Goal: Contribute content: Add original content to the website for others to see

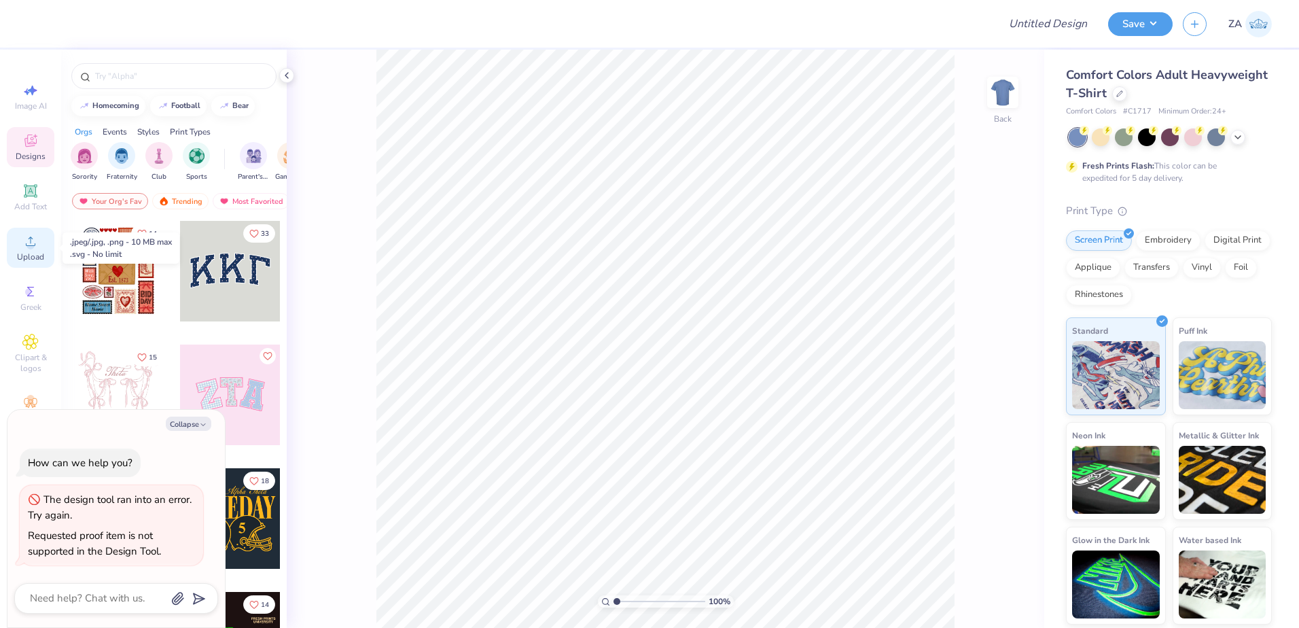
click at [28, 251] on span "Upload" at bounding box center [30, 256] width 27 height 11
click at [26, 250] on div "Upload" at bounding box center [31, 248] width 48 height 40
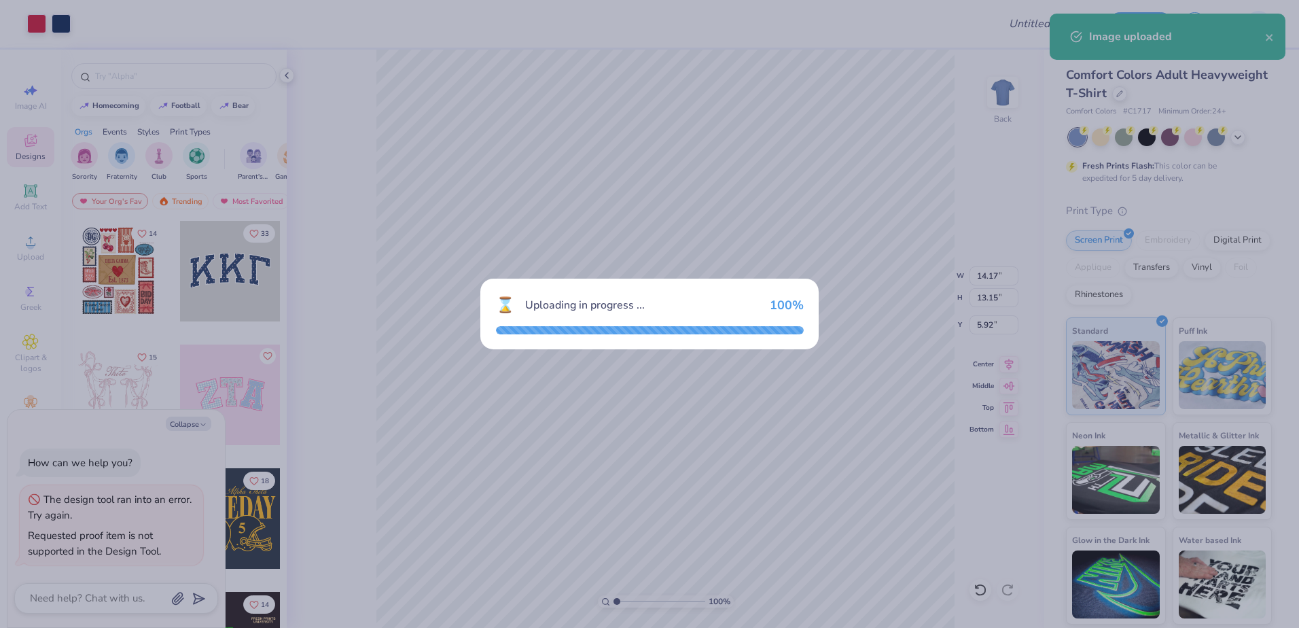
type textarea "x"
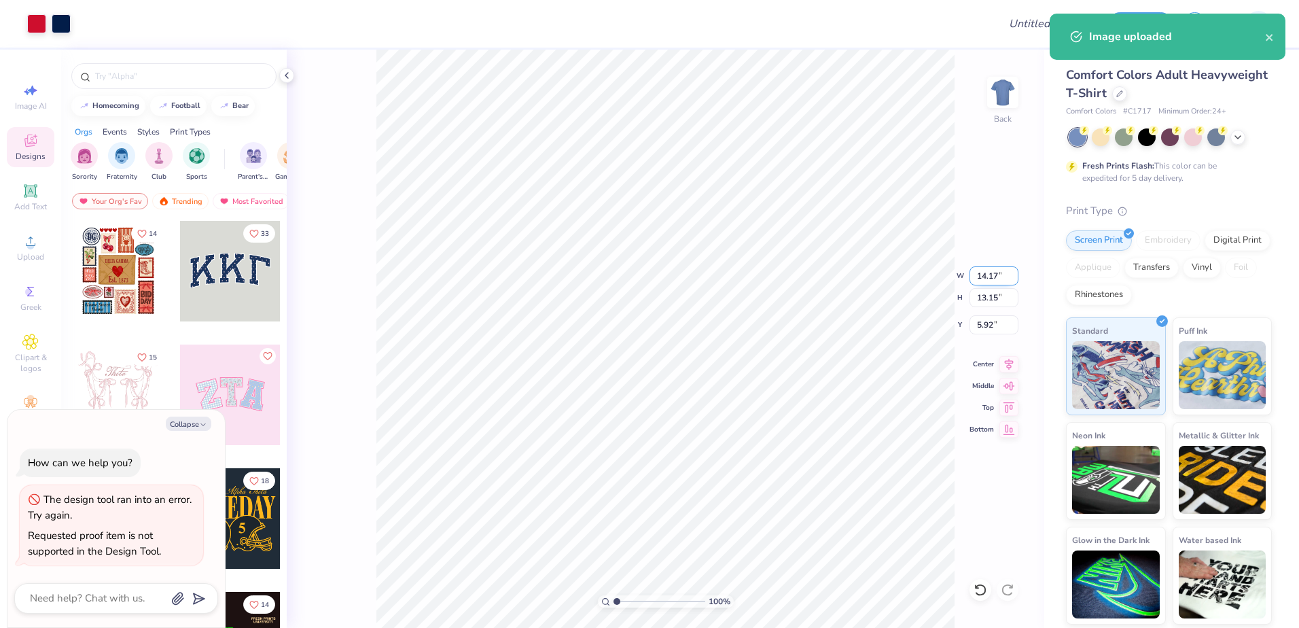
drag, startPoint x: 975, startPoint y: 274, endPoint x: 999, endPoint y: 274, distance: 23.8
click at [999, 274] on input "14.17" at bounding box center [993, 275] width 49 height 19
type input "12.50"
type textarea "x"
type input "11.60"
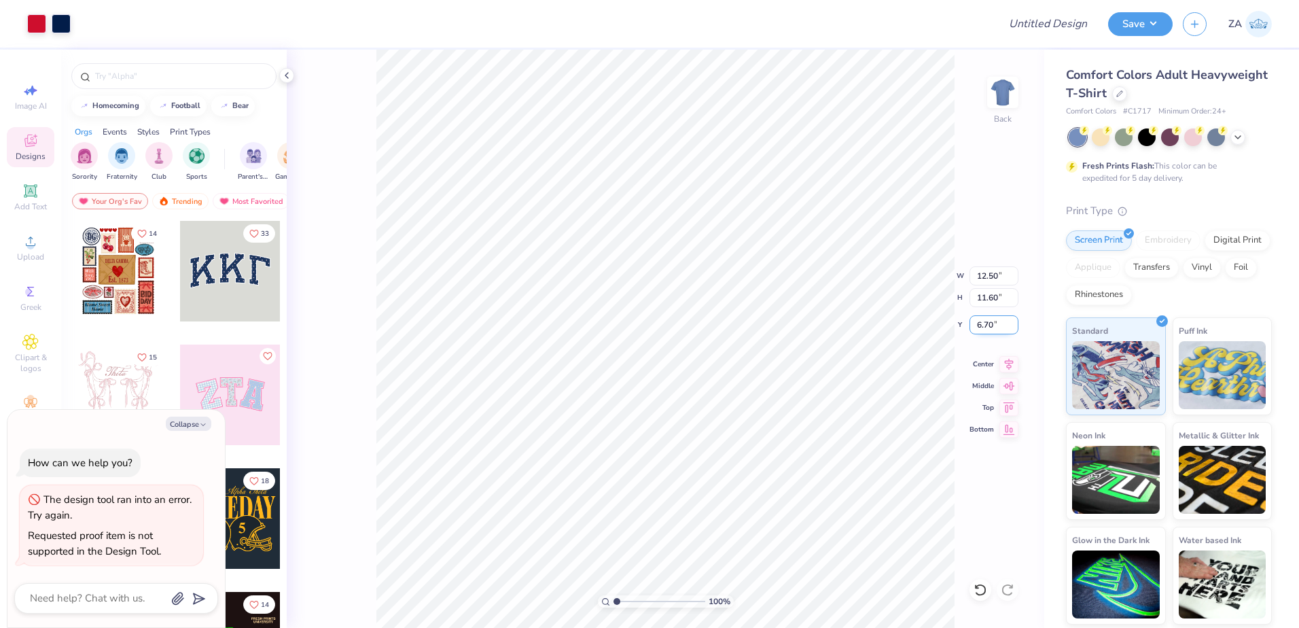
drag, startPoint x: 985, startPoint y: 321, endPoint x: 1000, endPoint y: 323, distance: 15.1
click at [1000, 323] on input "6.70" at bounding box center [993, 324] width 49 height 19
type input "3.00"
click at [993, 302] on input "11.60" at bounding box center [993, 297] width 49 height 19
click at [992, 275] on input "12.50" at bounding box center [993, 275] width 49 height 19
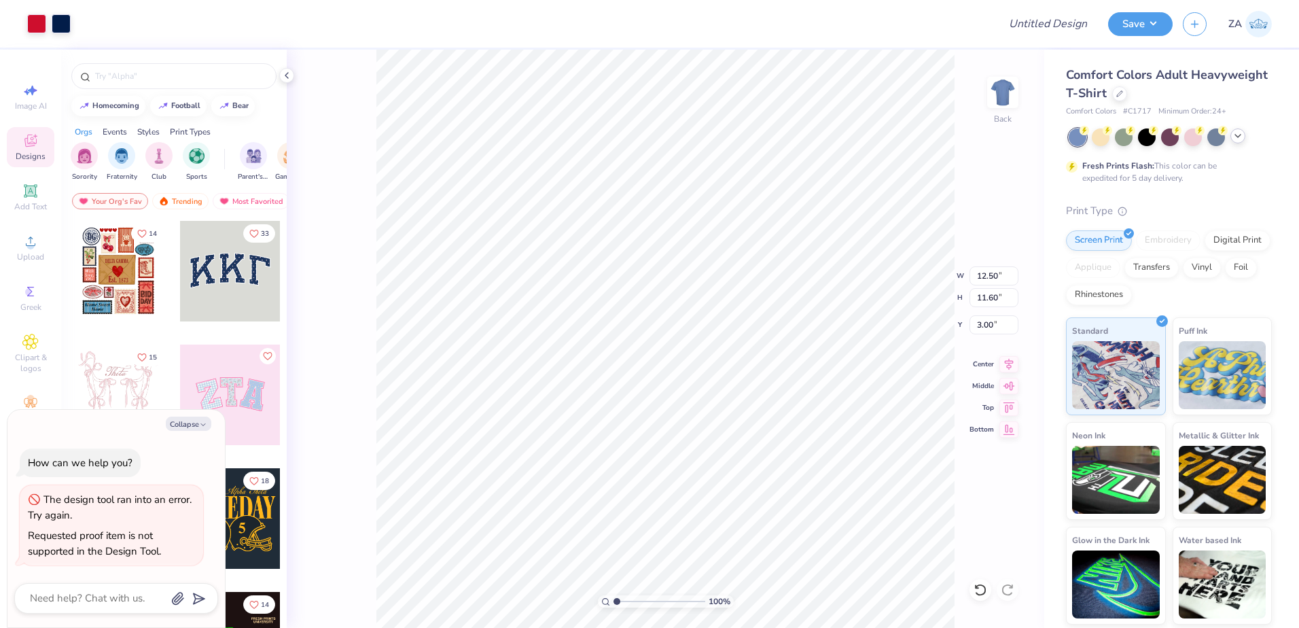
click at [1235, 141] on icon at bounding box center [1237, 135] width 11 height 11
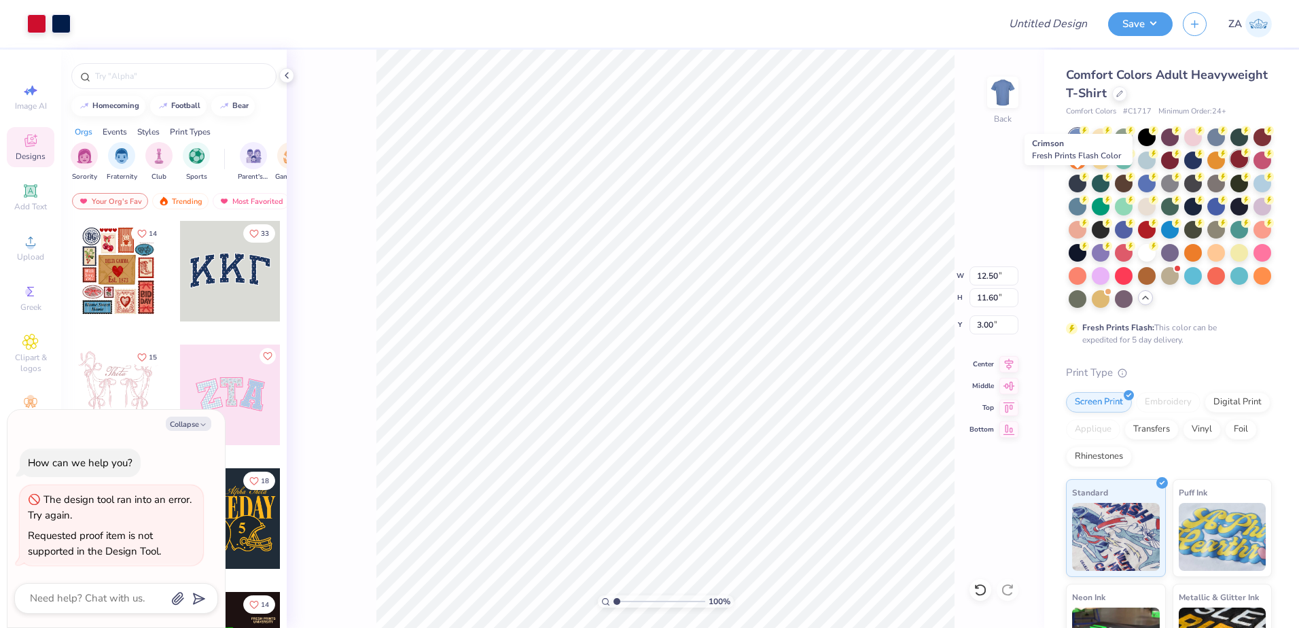
click at [1230, 168] on div at bounding box center [1239, 159] width 18 height 18
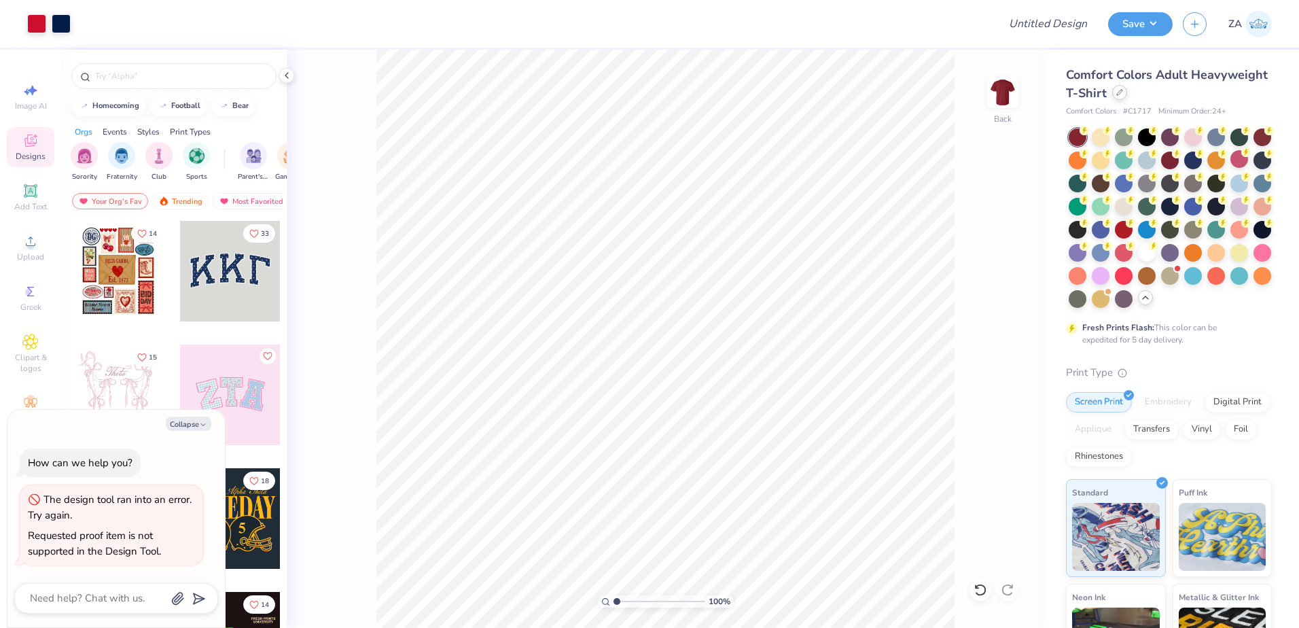
click at [1123, 90] on icon at bounding box center [1119, 92] width 7 height 7
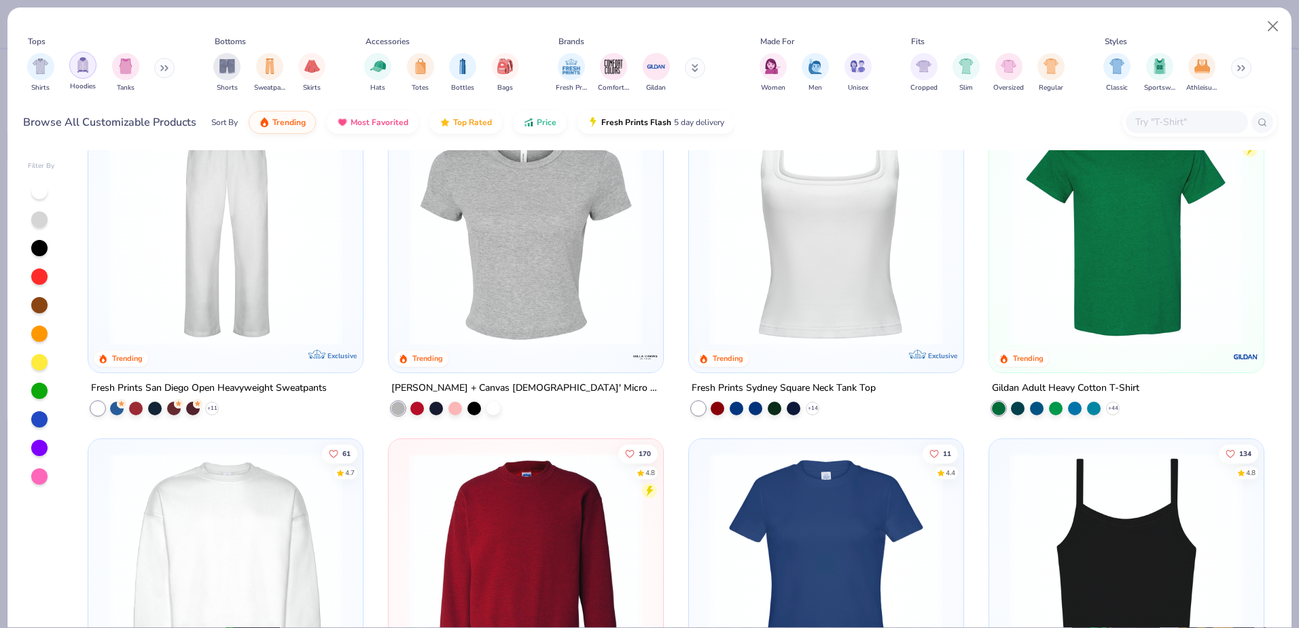
scroll to position [679, 0]
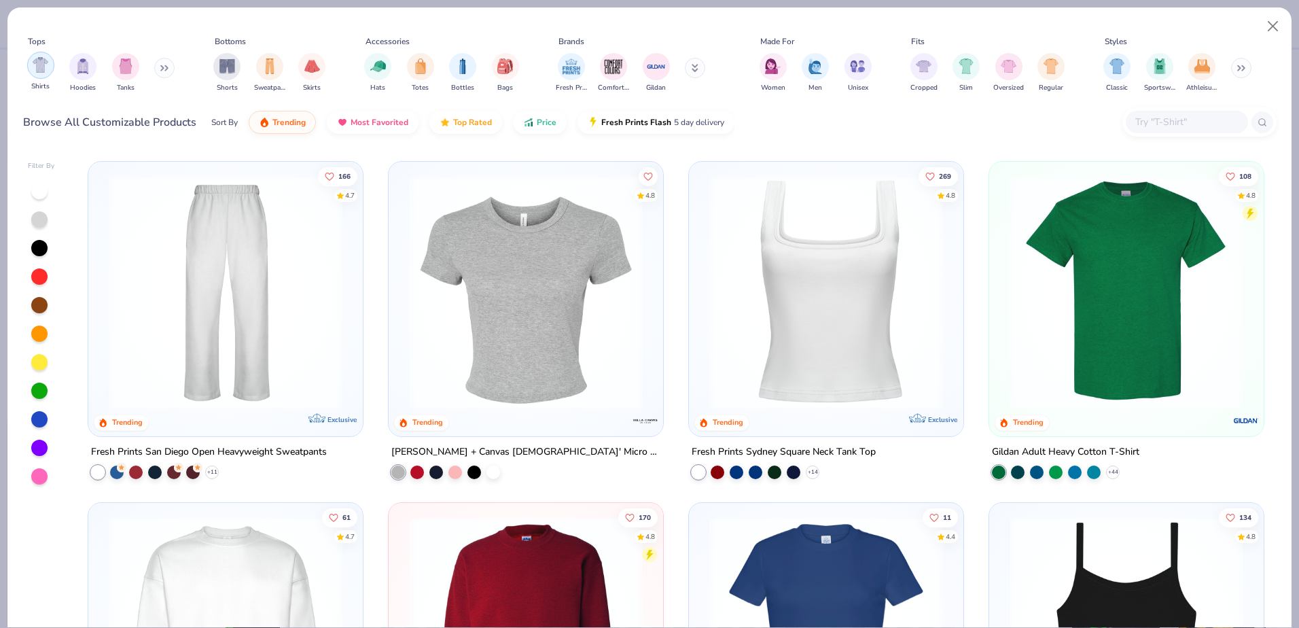
click at [37, 69] on img "filter for Shirts" at bounding box center [41, 65] width 16 height 16
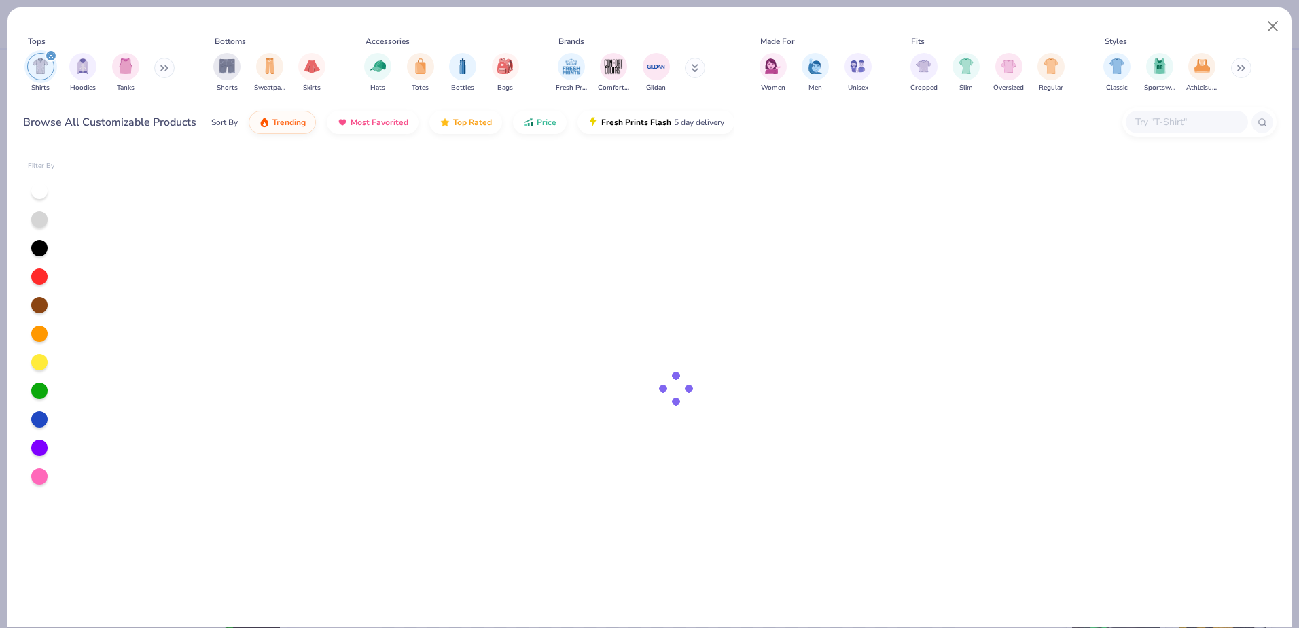
type textarea "x"
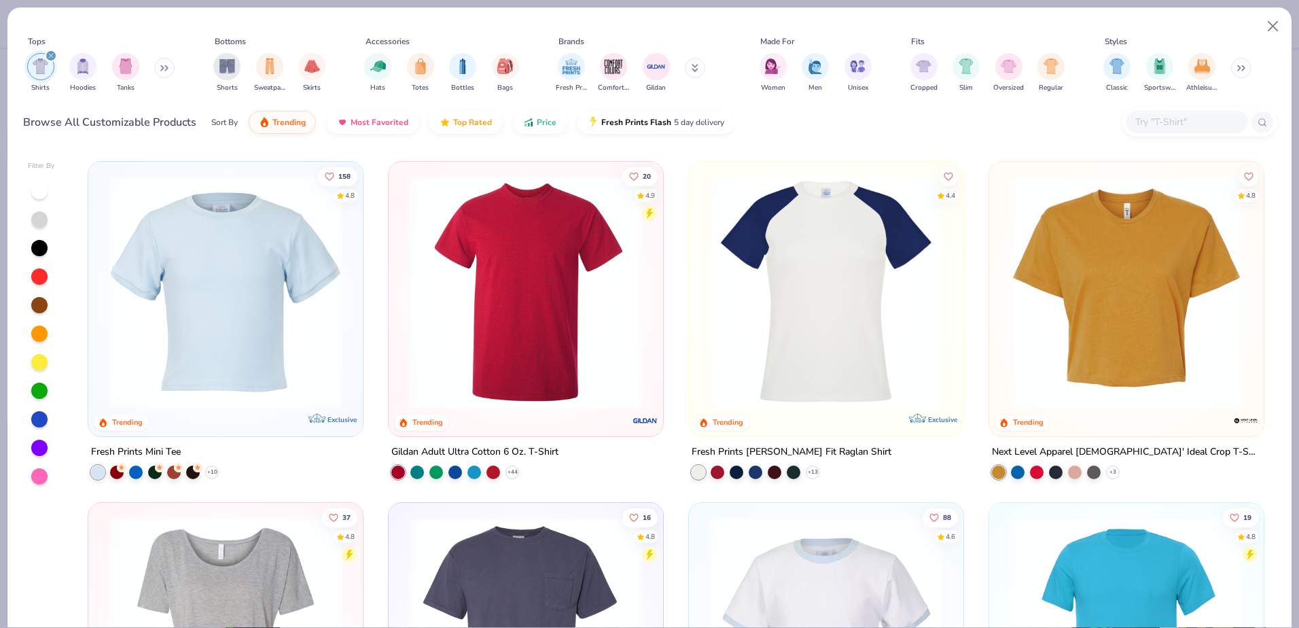
scroll to position [747, 0]
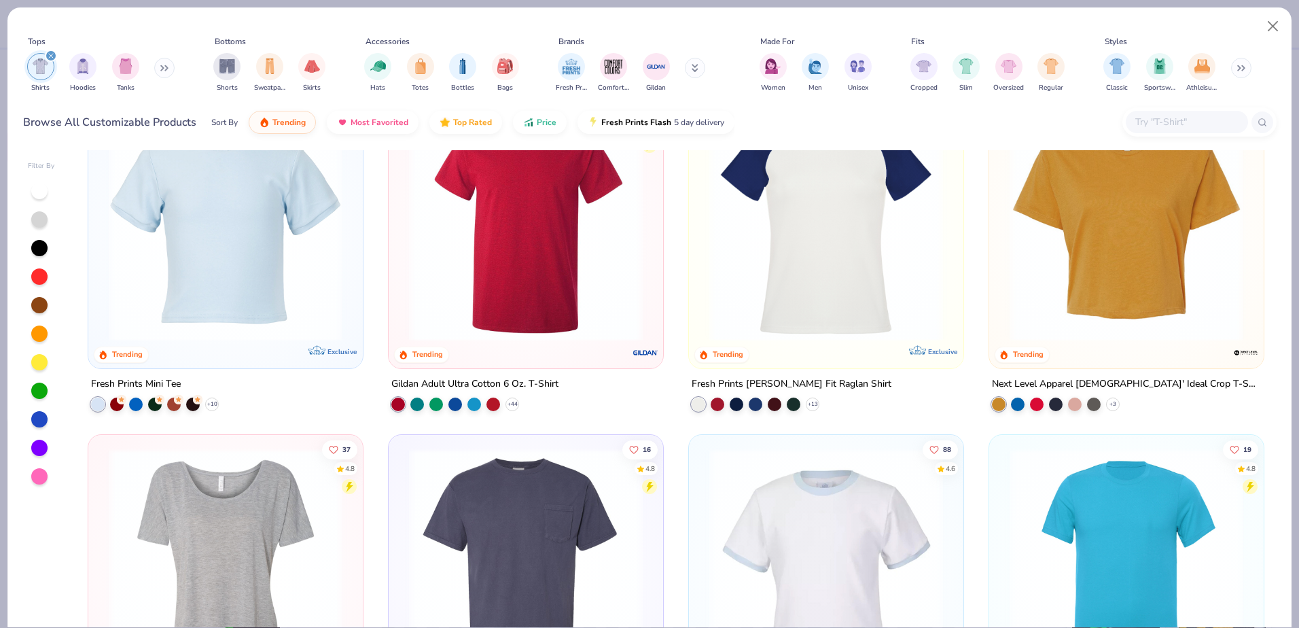
click at [1161, 118] on input "text" at bounding box center [1186, 122] width 105 height 16
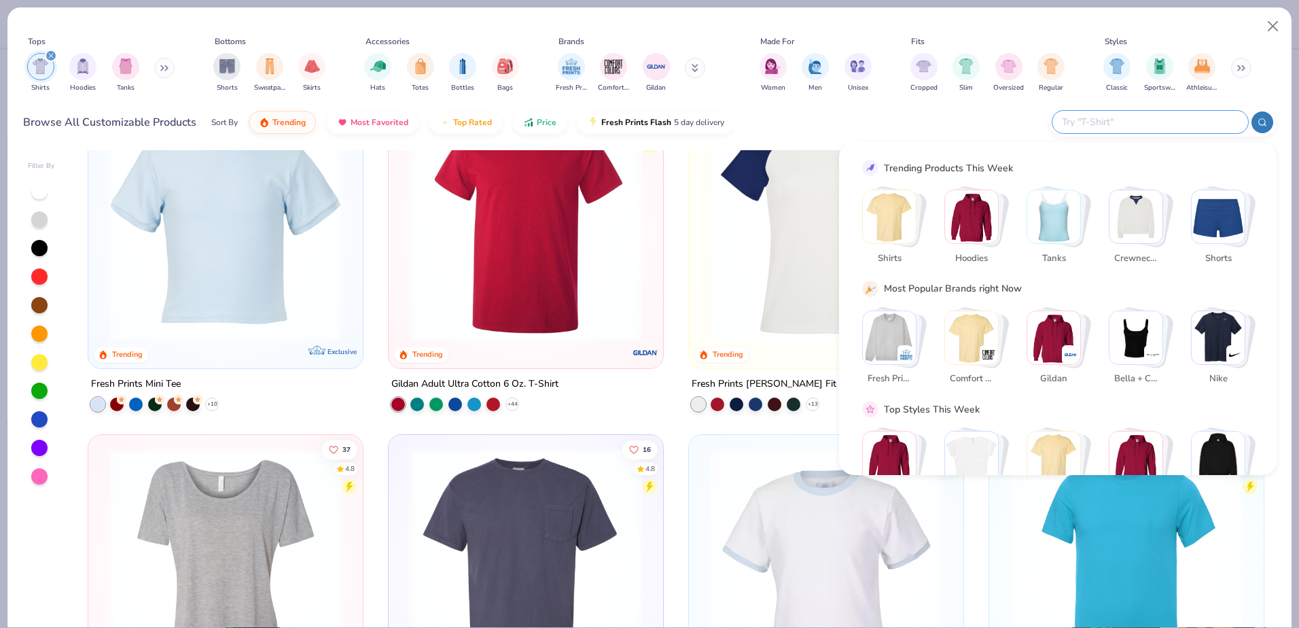
paste input "Comfort Colors 6030CC DYED"
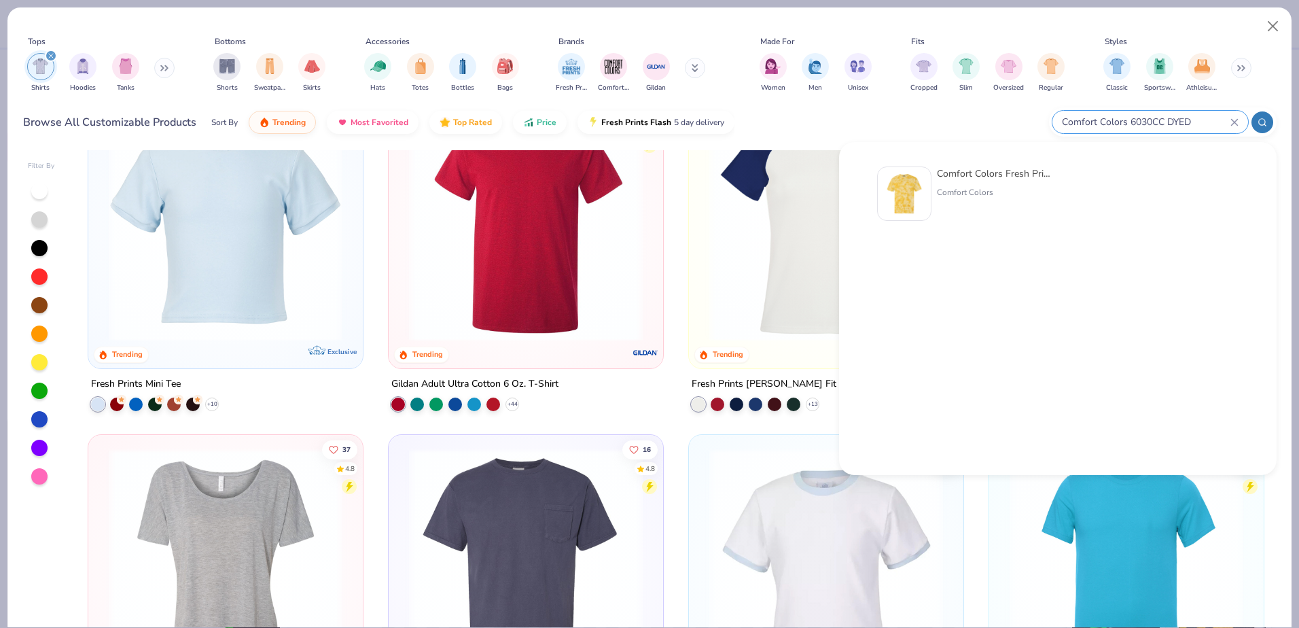
type input "Comfort Colors 6030CC DYED"
click at [898, 170] on div at bounding box center [904, 193] width 54 height 54
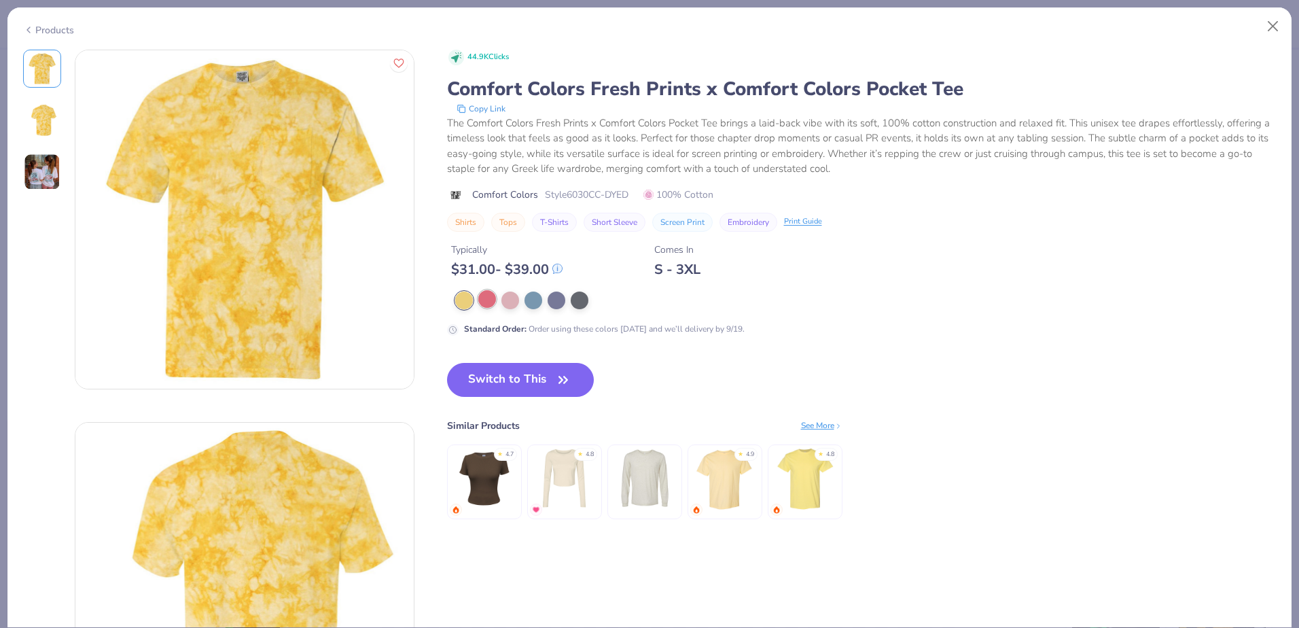
click at [488, 303] on div at bounding box center [487, 299] width 18 height 18
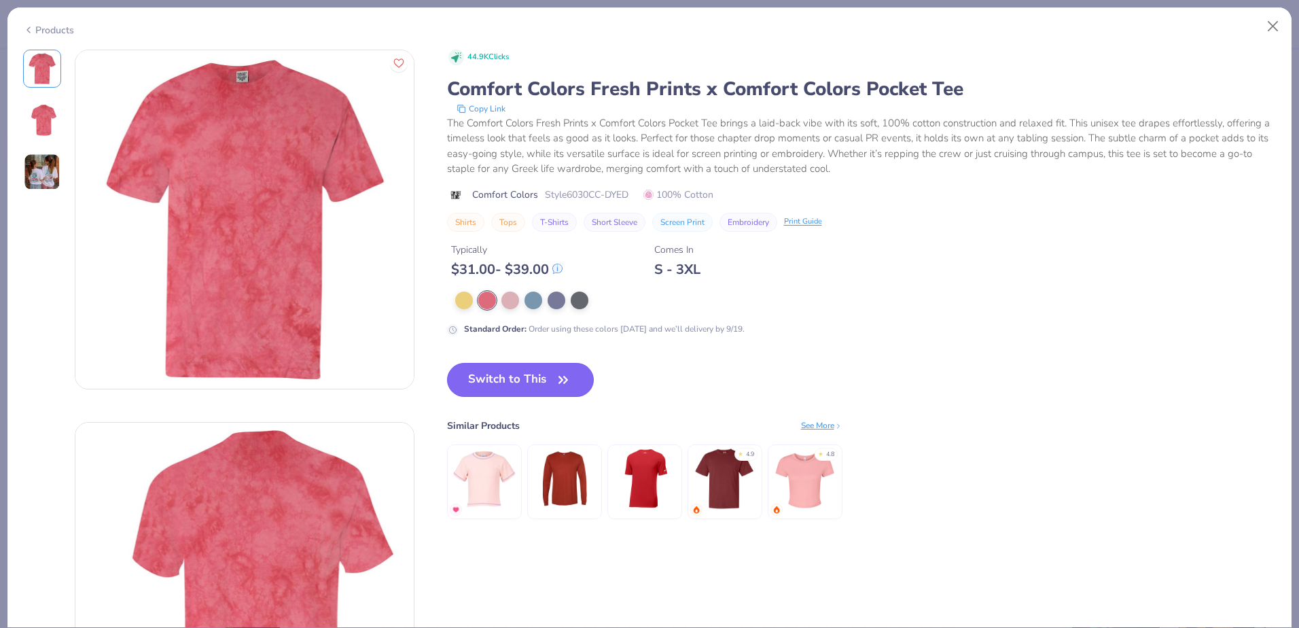
click at [545, 378] on button "Switch to This" at bounding box center [520, 380] width 147 height 34
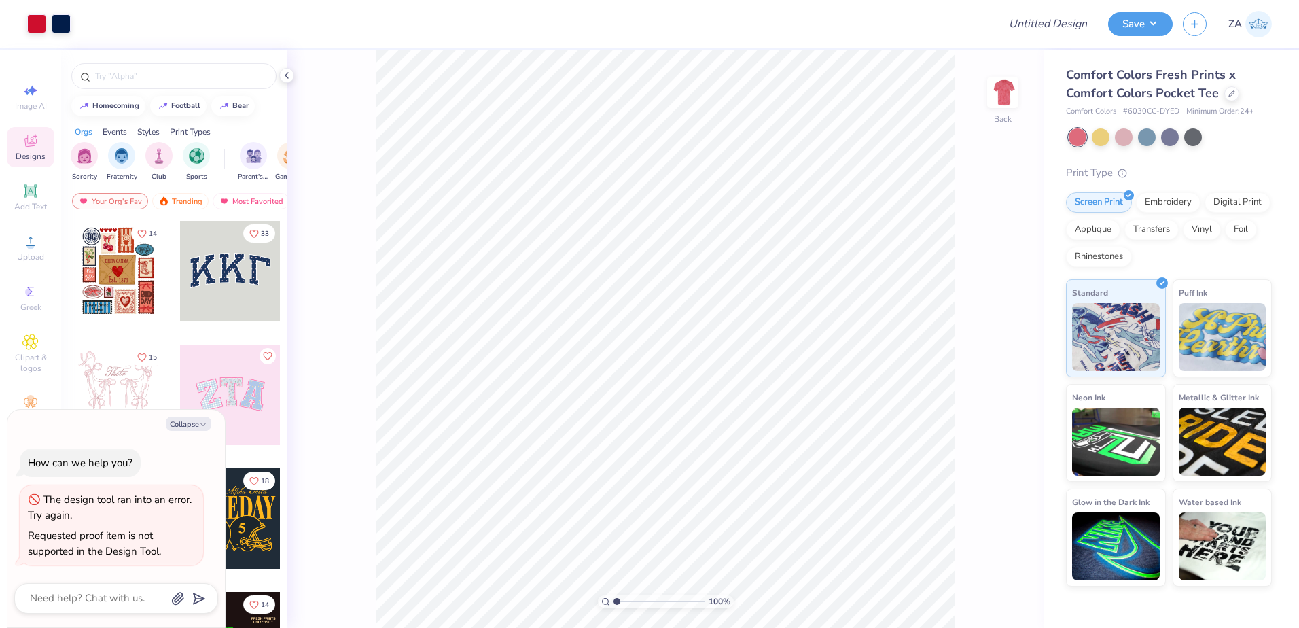
type textarea "x"
drag, startPoint x: 965, startPoint y: 290, endPoint x: 983, endPoint y: 290, distance: 17.7
click at [983, 290] on input "4.32" at bounding box center [981, 288] width 49 height 19
type input "3.50"
type textarea "x"
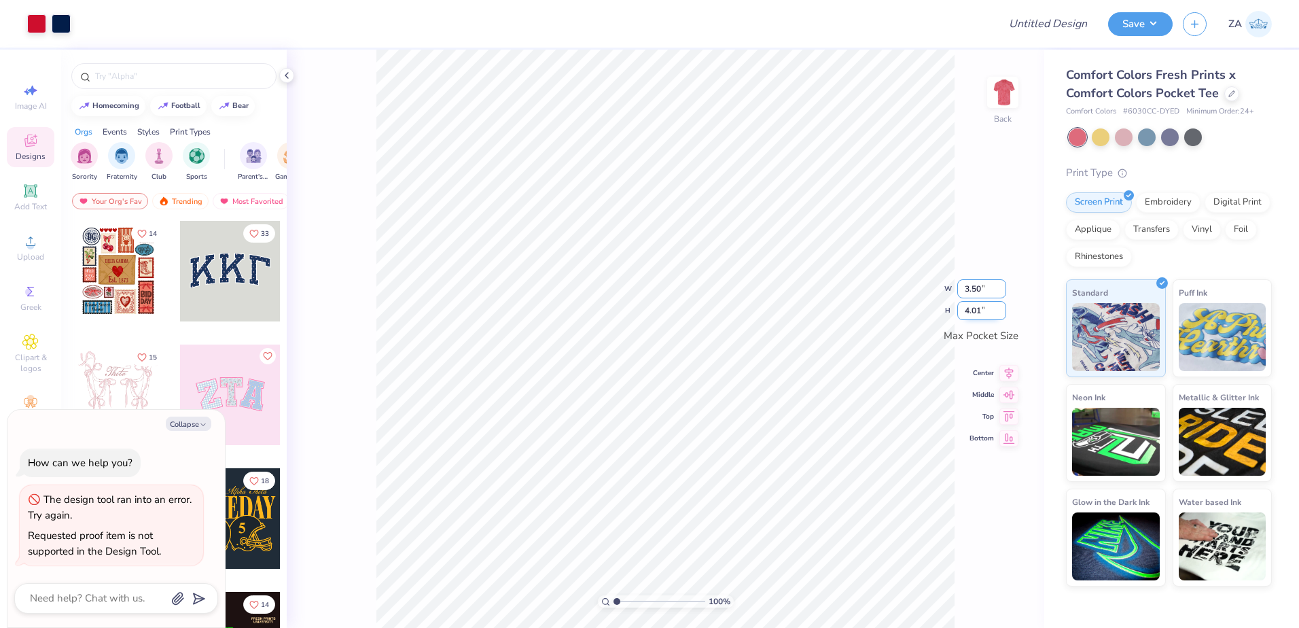
type input "3.25"
click at [1134, 24] on button "Save" at bounding box center [1140, 22] width 65 height 24
type textarea "x"
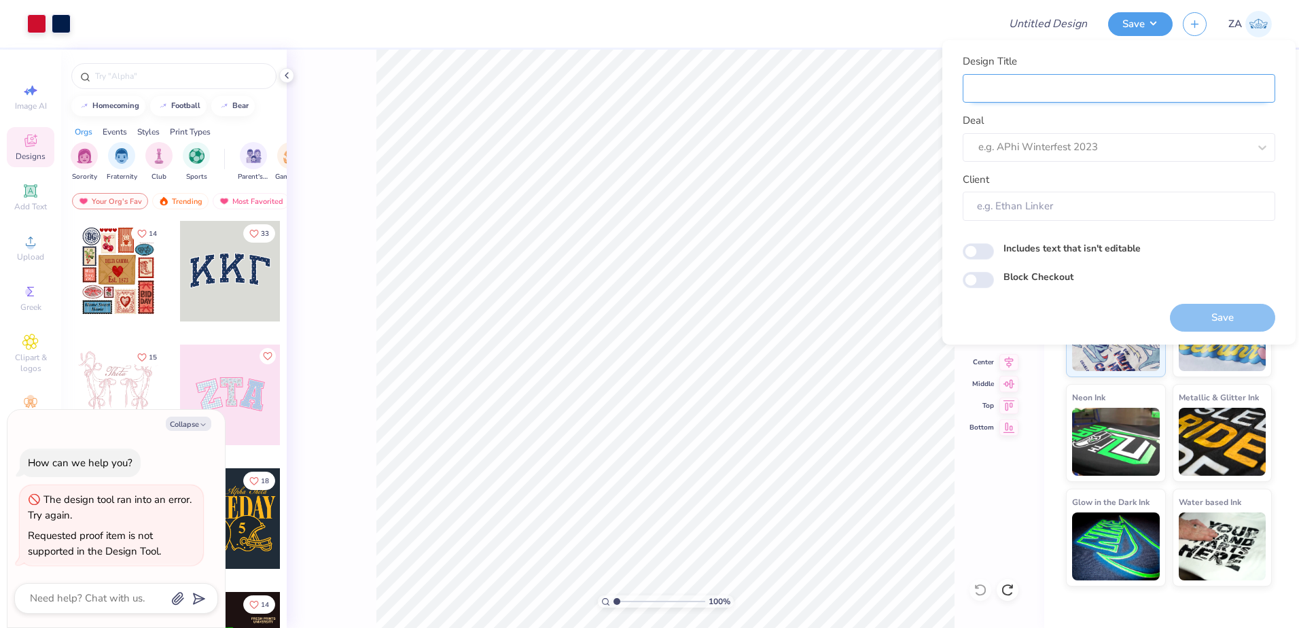
click at [1075, 92] on input "Design Title" at bounding box center [1118, 88] width 312 height 29
click at [1007, 90] on input "Design Title" at bounding box center [1118, 88] width 312 height 29
paste input "[GEOGRAPHIC_DATA][US_STATE] : [PERSON_NAME]"
type input "[GEOGRAPHIC_DATA][US_STATE] : [PERSON_NAME]"
type textarea "x"
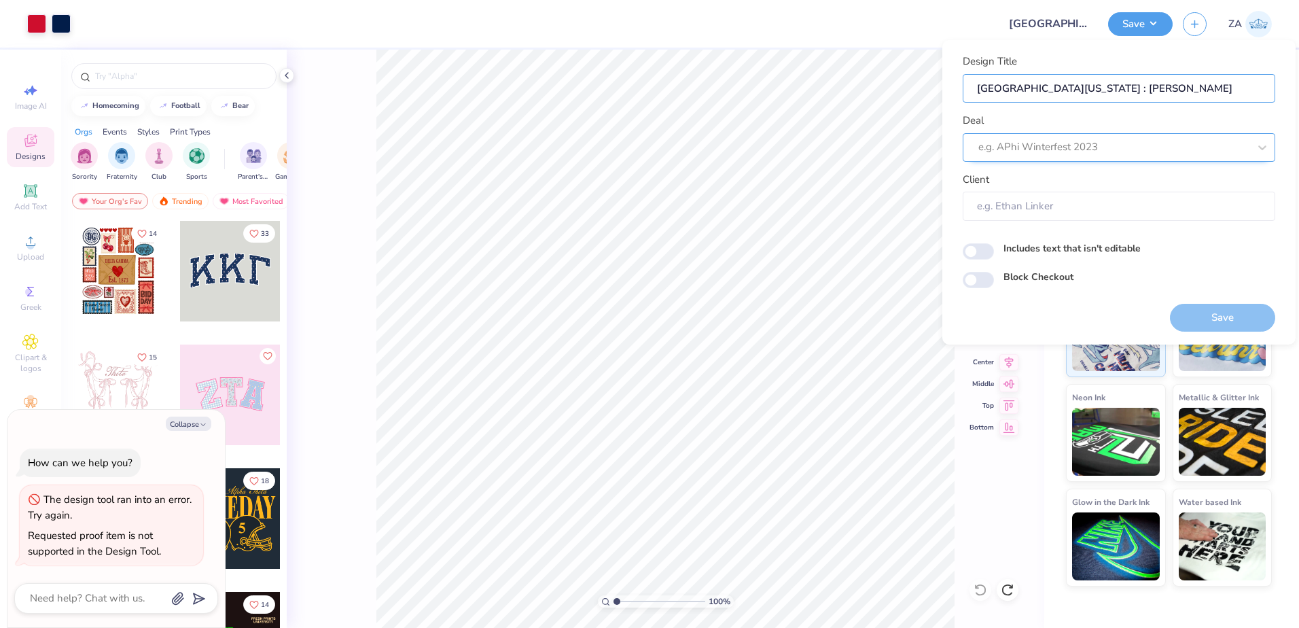
type input "[GEOGRAPHIC_DATA][US_STATE] : [PERSON_NAME]"
click at [1017, 149] on div at bounding box center [1113, 147] width 270 height 18
click at [1031, 117] on div "Deal e.g. APhi Winterfest 2023" at bounding box center [1118, 137] width 312 height 49
click at [1014, 198] on input "Client" at bounding box center [1118, 206] width 312 height 29
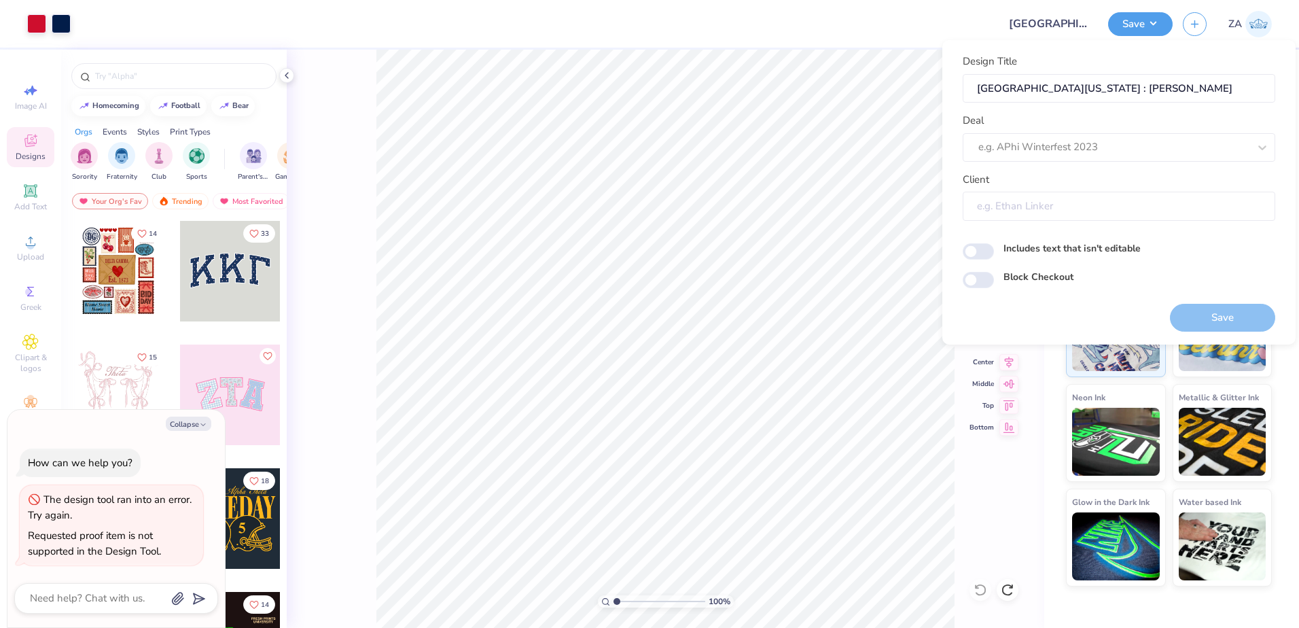
click at [1083, 196] on input "Client" at bounding box center [1118, 206] width 312 height 29
click at [996, 204] on input "Client" at bounding box center [1118, 206] width 312 height 29
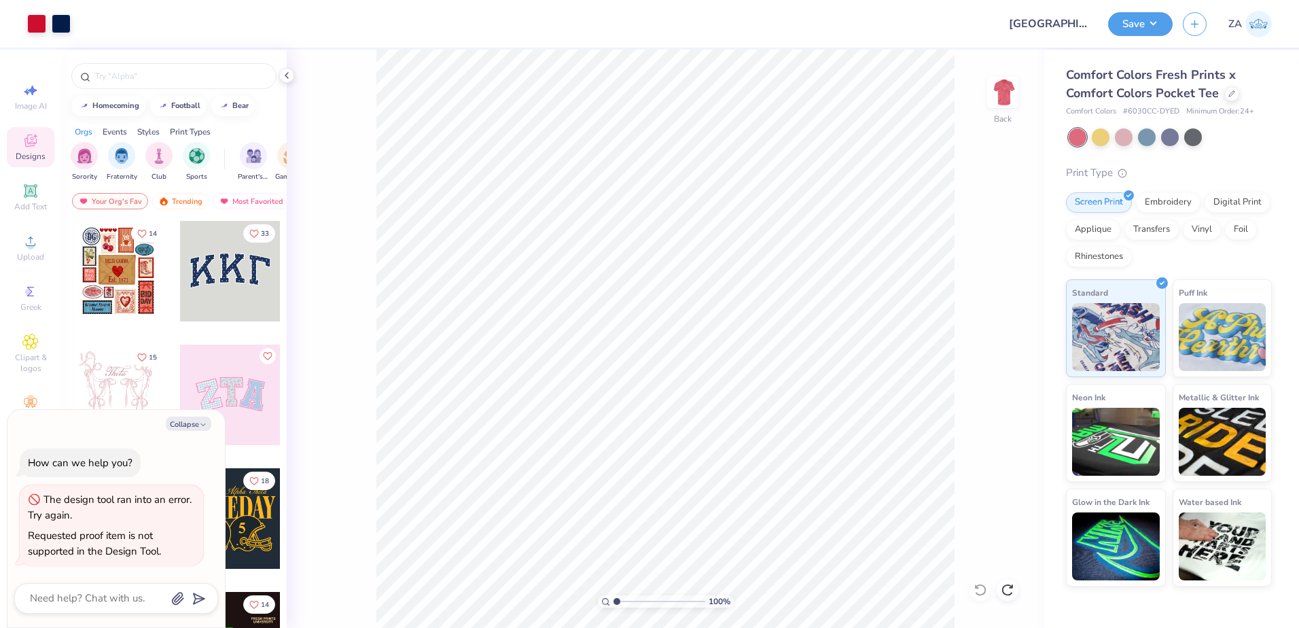
click at [1143, 38] on div "Save ZA" at bounding box center [1203, 24] width 191 height 48
click at [1144, 32] on button "Save" at bounding box center [1140, 22] width 65 height 24
type textarea "x"
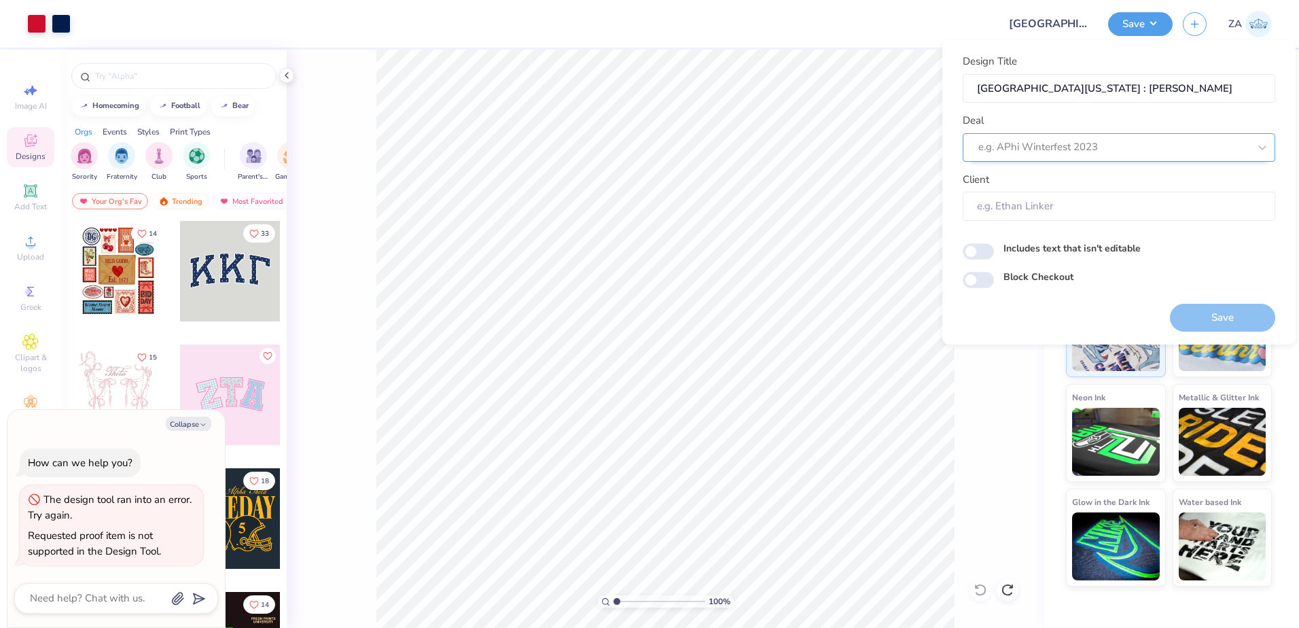
click at [1089, 154] on div at bounding box center [1113, 147] width 270 height 18
click at [1093, 144] on div at bounding box center [1113, 148] width 270 height 18
paste input "Alpha Epsilon Phi"
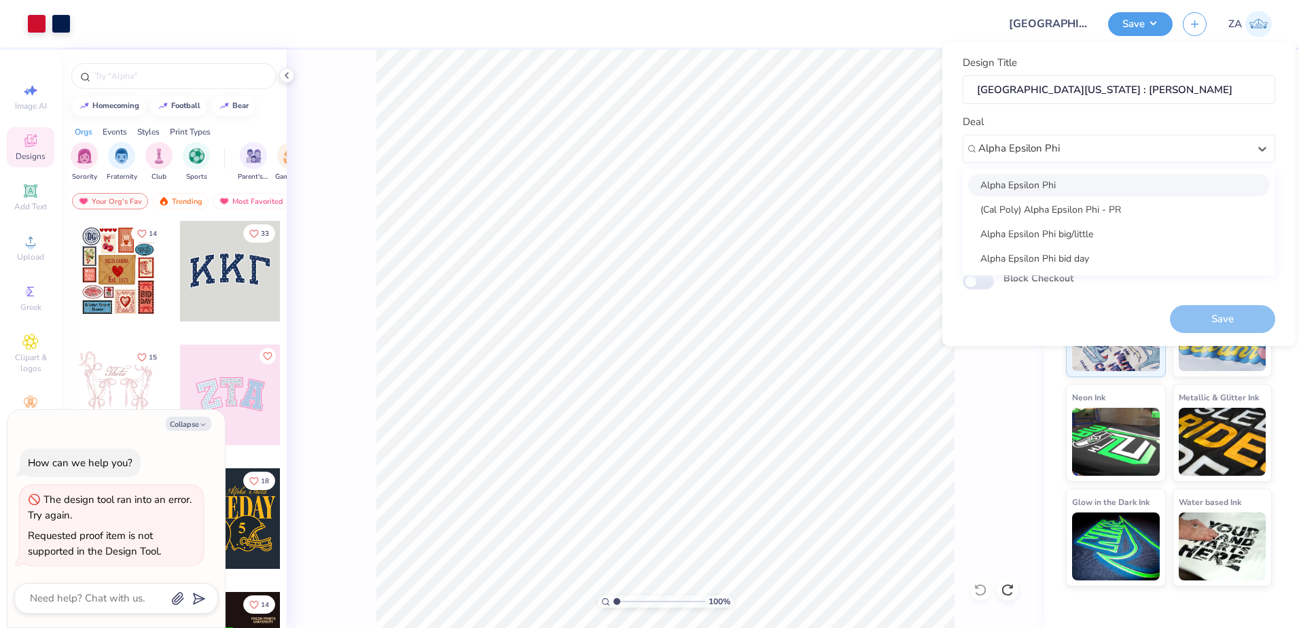
click at [1087, 181] on div "Alpha Epsilon Phi" at bounding box center [1119, 185] width 302 height 22
type input "Alpha Epsilon Phi"
type textarea "x"
type input "Juliet Keeley"
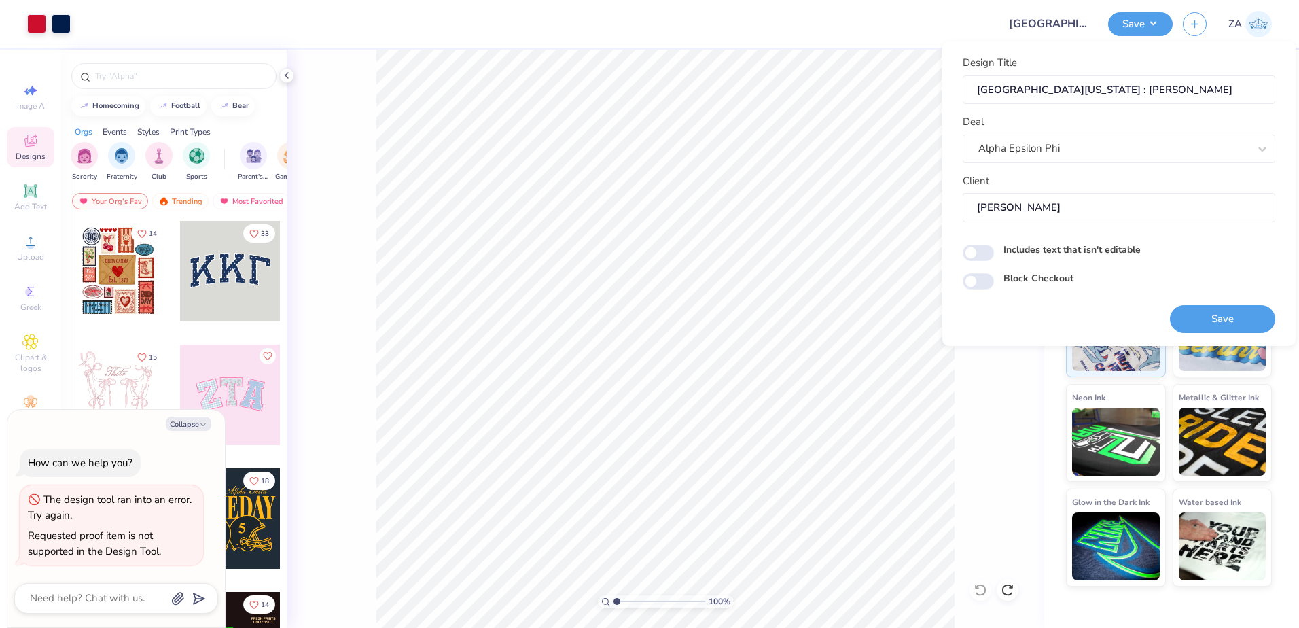
click at [1075, 207] on input "Juliet Keeley" at bounding box center [1118, 207] width 312 height 29
drag, startPoint x: 1069, startPoint y: 207, endPoint x: 973, endPoint y: 209, distance: 95.8
click at [975, 209] on input "Juliet Keeley" at bounding box center [1118, 207] width 312 height 29
click at [1111, 213] on input "Juliet Keeley" at bounding box center [1118, 207] width 312 height 29
drag, startPoint x: 1079, startPoint y: 209, endPoint x: 963, endPoint y: 211, distance: 115.5
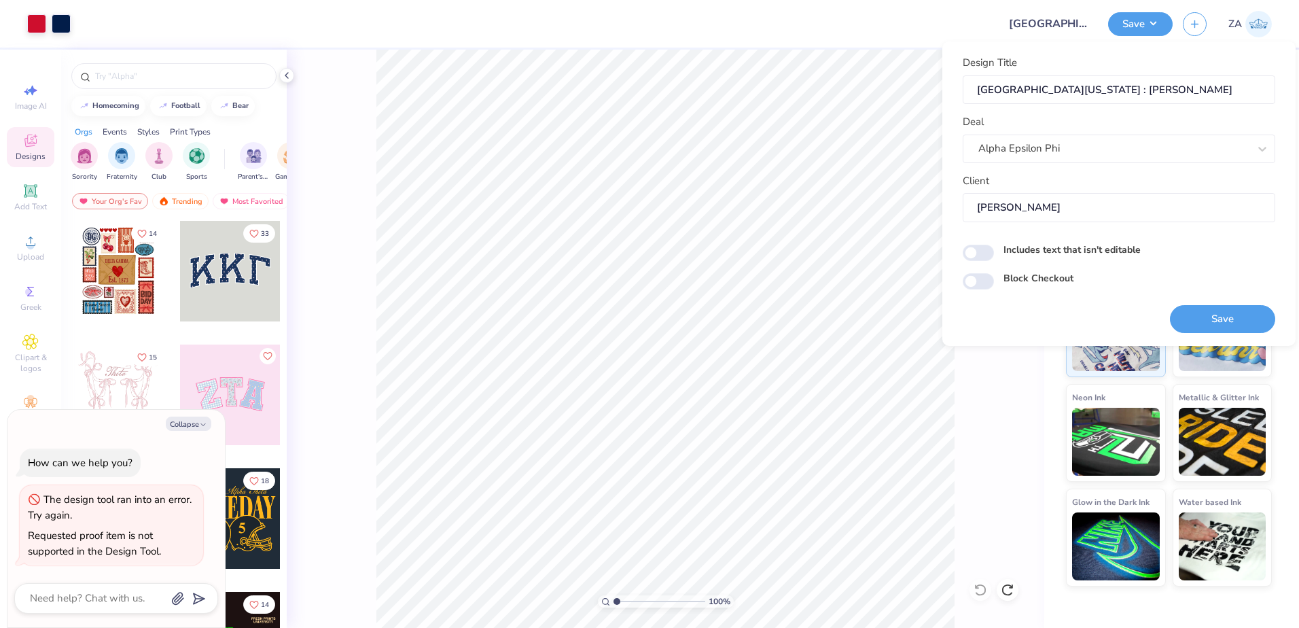
click at [963, 211] on input "Juliet Keeley" at bounding box center [1118, 207] width 312 height 29
click at [1073, 202] on input "Juliet Keeley" at bounding box center [1118, 207] width 312 height 29
click at [1066, 207] on input "Juliet Keeley" at bounding box center [1118, 207] width 312 height 29
click at [1043, 209] on input "Juliet Keeley" at bounding box center [1118, 207] width 312 height 29
click at [1041, 209] on input "Juliet Keeley" at bounding box center [1118, 207] width 312 height 29
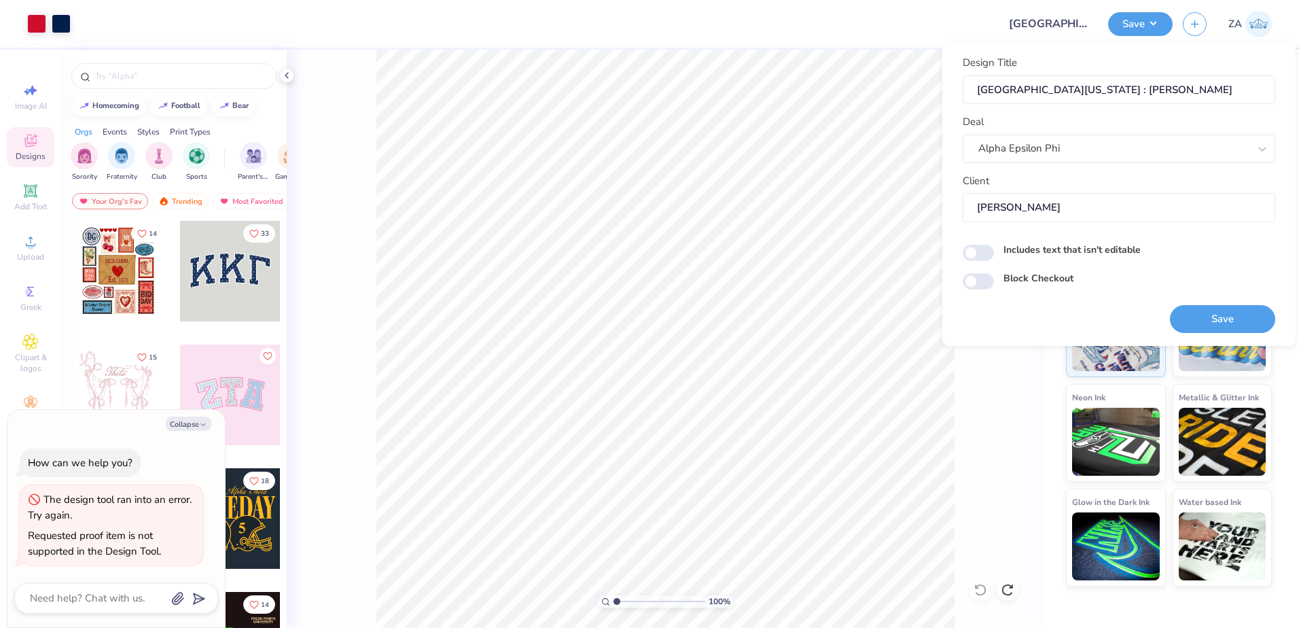
click at [1021, 207] on input "Juliet Keeley" at bounding box center [1118, 207] width 312 height 29
click at [1219, 317] on button "Save" at bounding box center [1222, 319] width 105 height 28
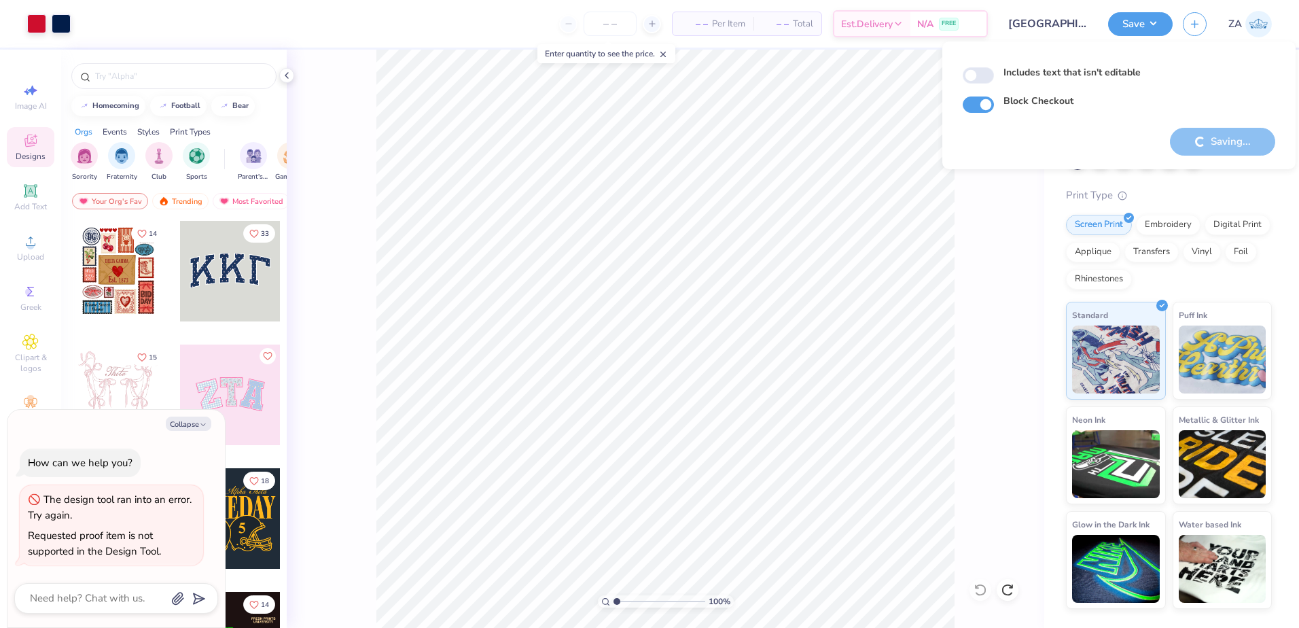
type textarea "x"
checkbox input "true"
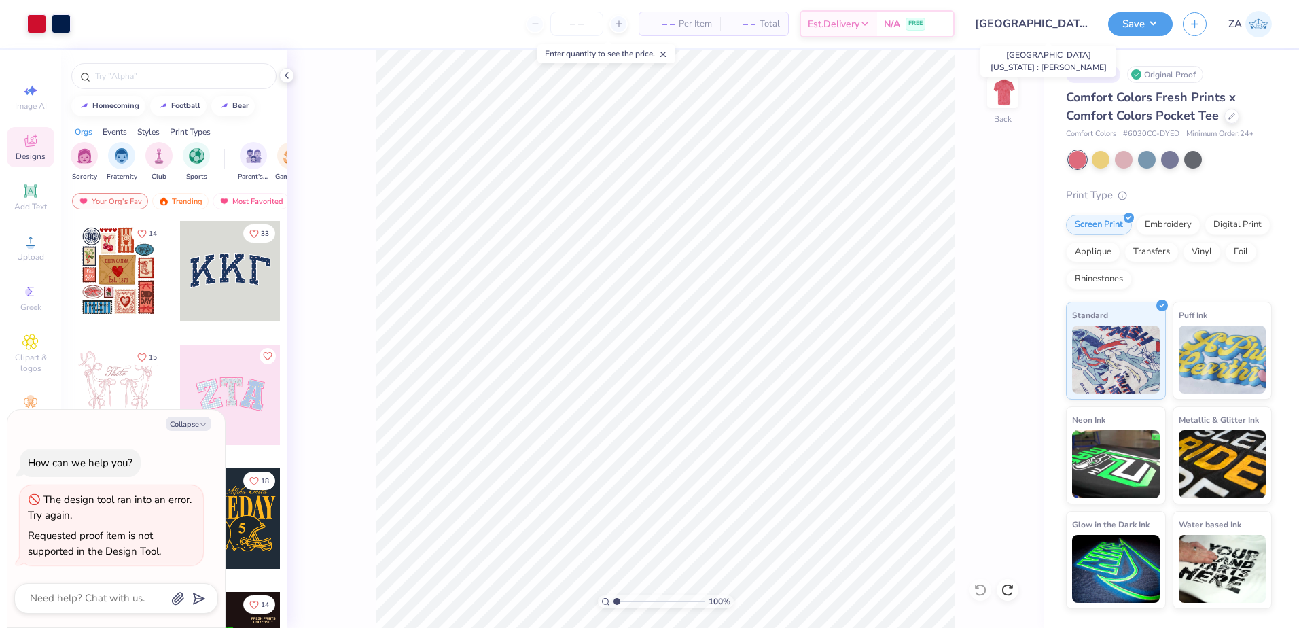
click at [1052, 22] on input "[GEOGRAPHIC_DATA][US_STATE] : [PERSON_NAME]" at bounding box center [1031, 23] width 133 height 27
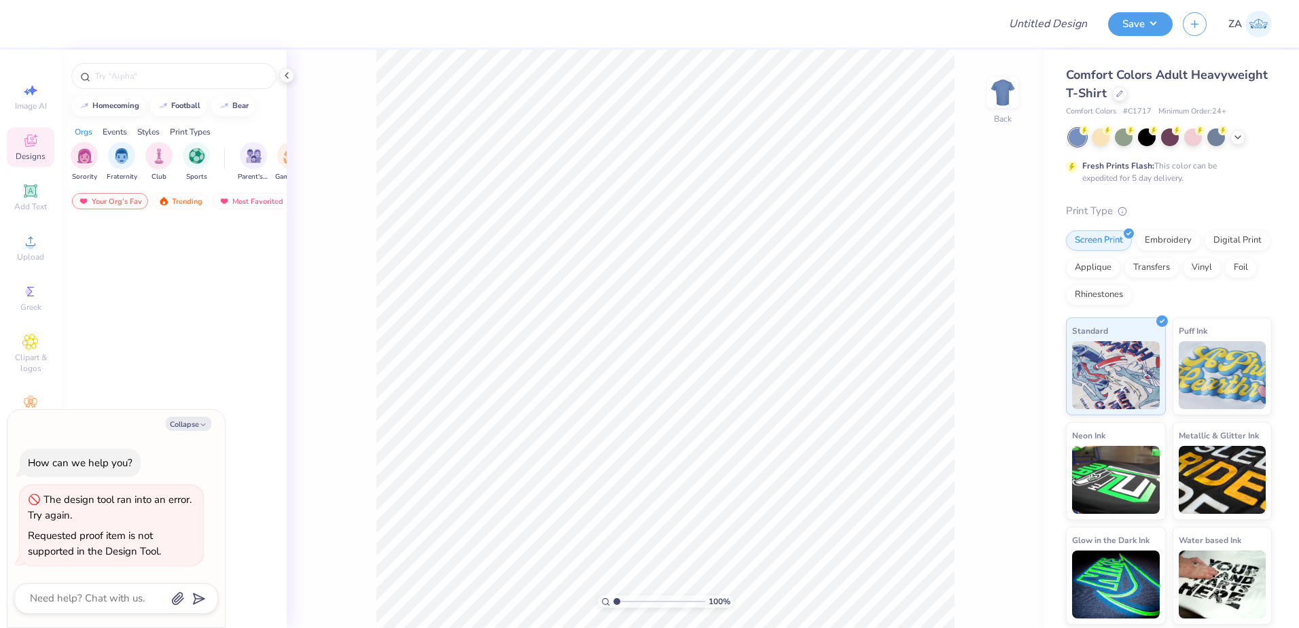
type textarea "x"
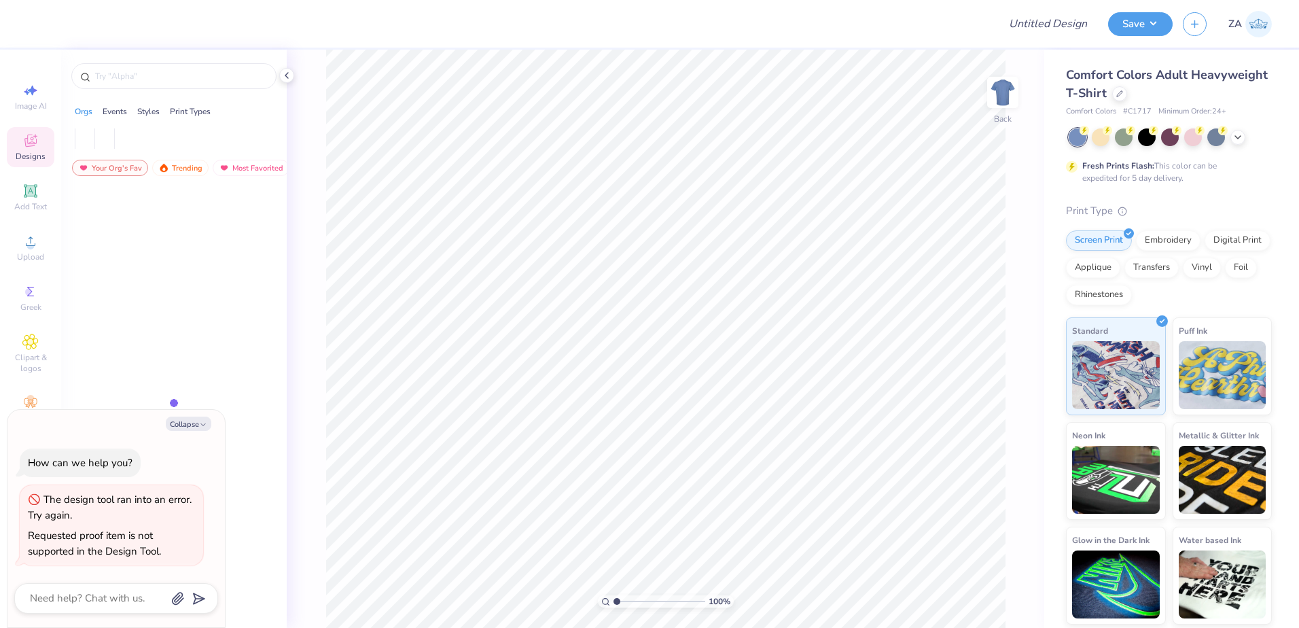
type textarea "x"
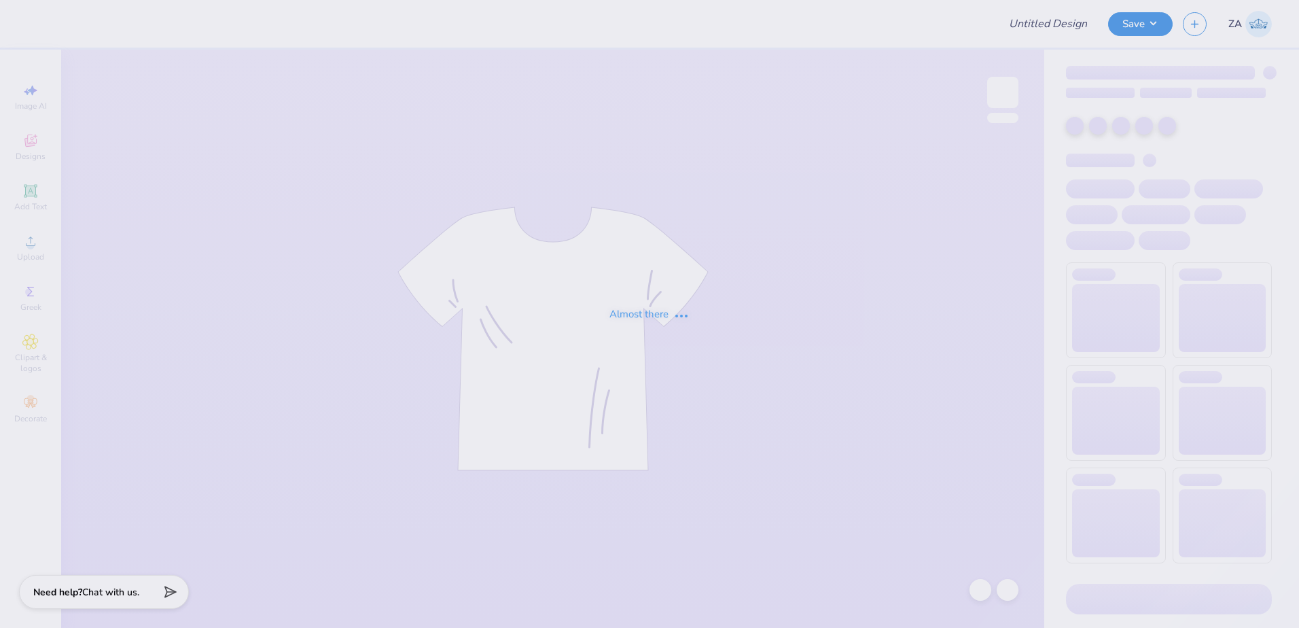
type input "[GEOGRAPHIC_DATA][US_STATE] : [PERSON_NAME]"
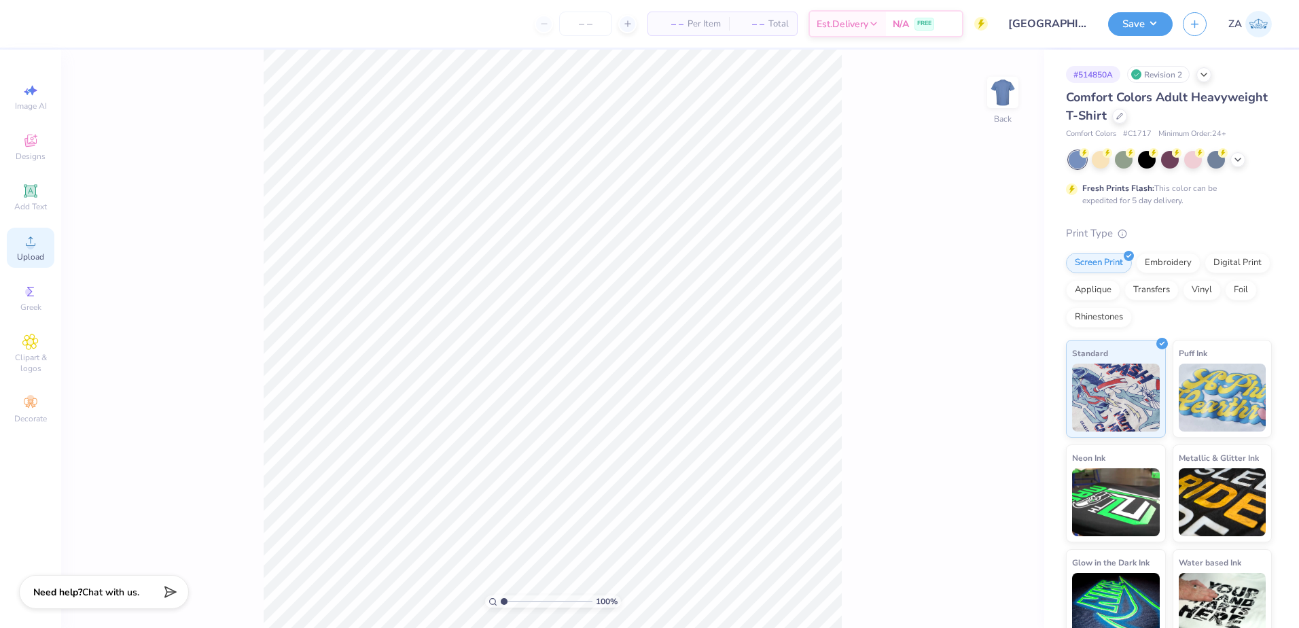
click at [46, 255] on div "Upload" at bounding box center [31, 248] width 48 height 40
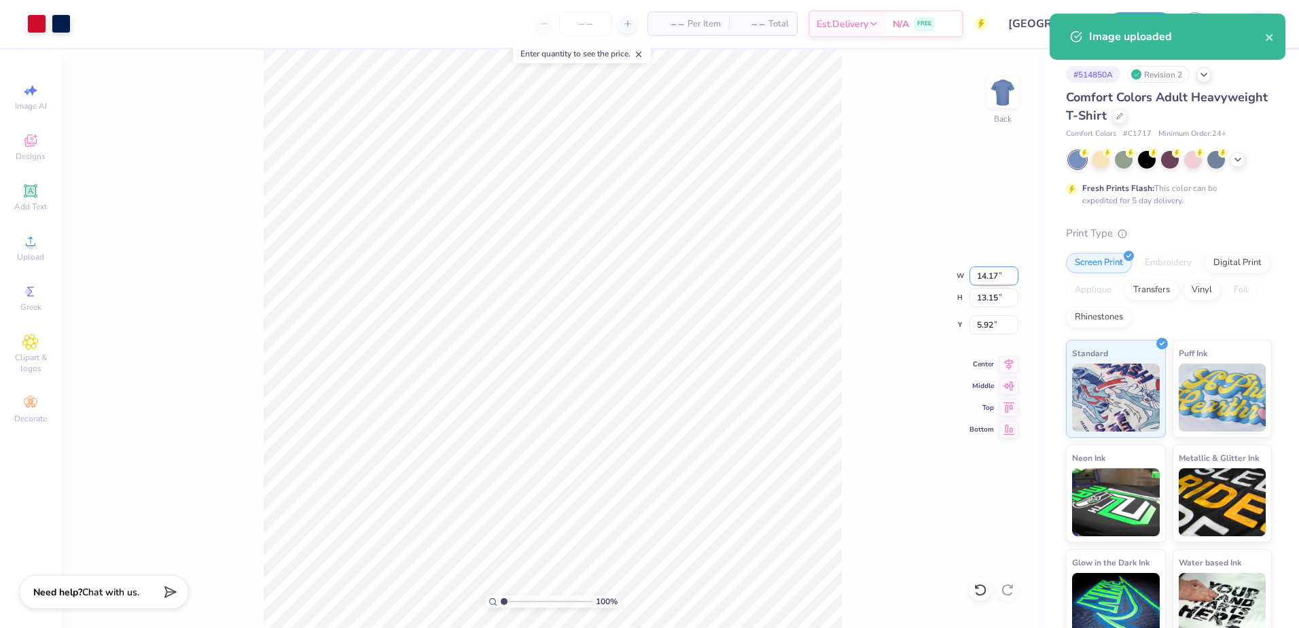
drag, startPoint x: 973, startPoint y: 278, endPoint x: 1003, endPoint y: 274, distance: 30.1
click at [1003, 274] on input "14.17" at bounding box center [993, 275] width 49 height 19
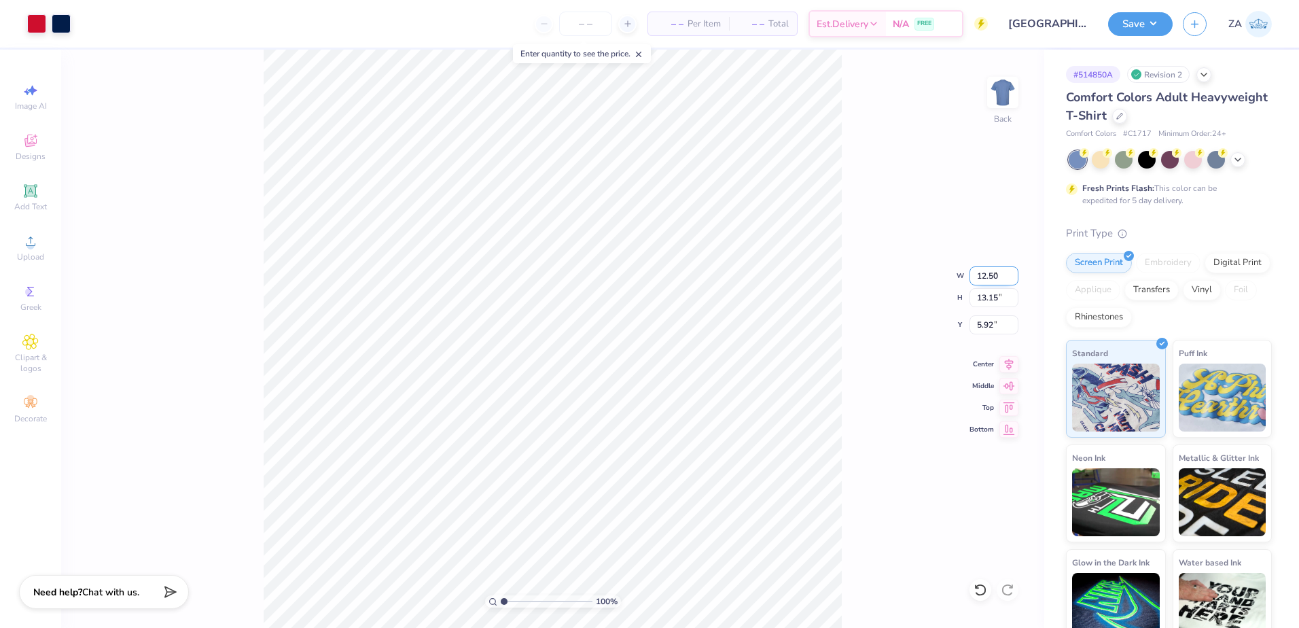
type input "12.50"
type input "11.60"
drag, startPoint x: 998, startPoint y: 326, endPoint x: 977, endPoint y: 327, distance: 21.1
click at [977, 327] on input "6.70" at bounding box center [993, 324] width 49 height 19
type input "3.00"
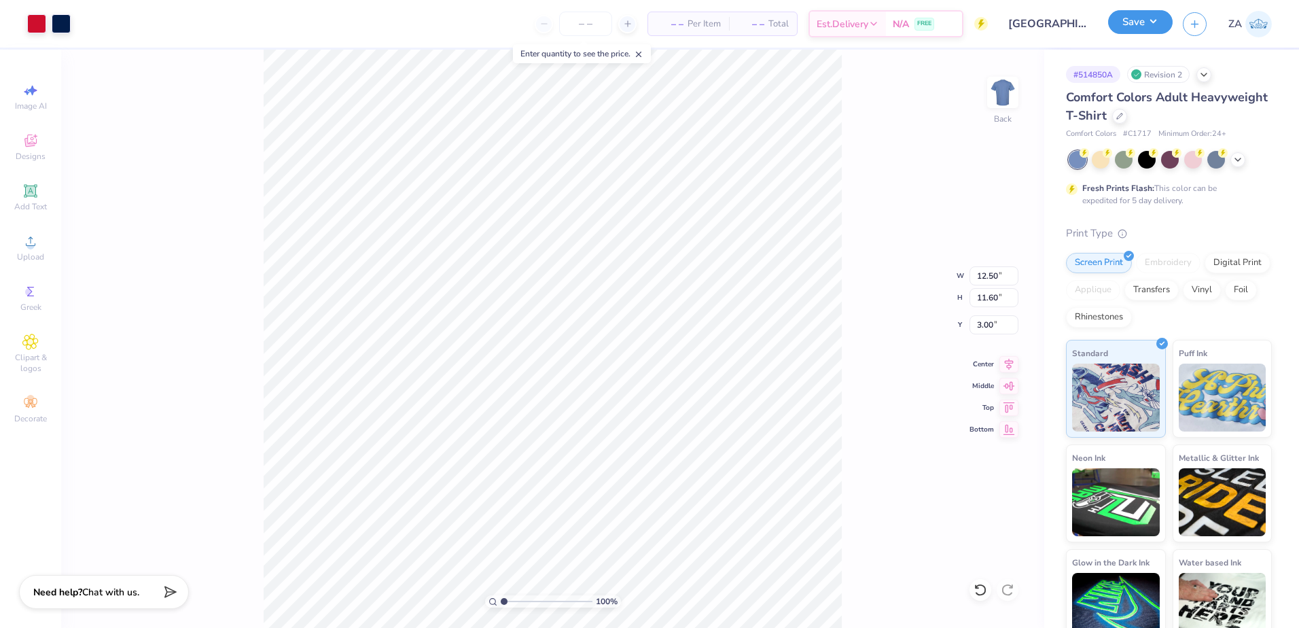
click at [1147, 20] on button "Save" at bounding box center [1140, 22] width 65 height 24
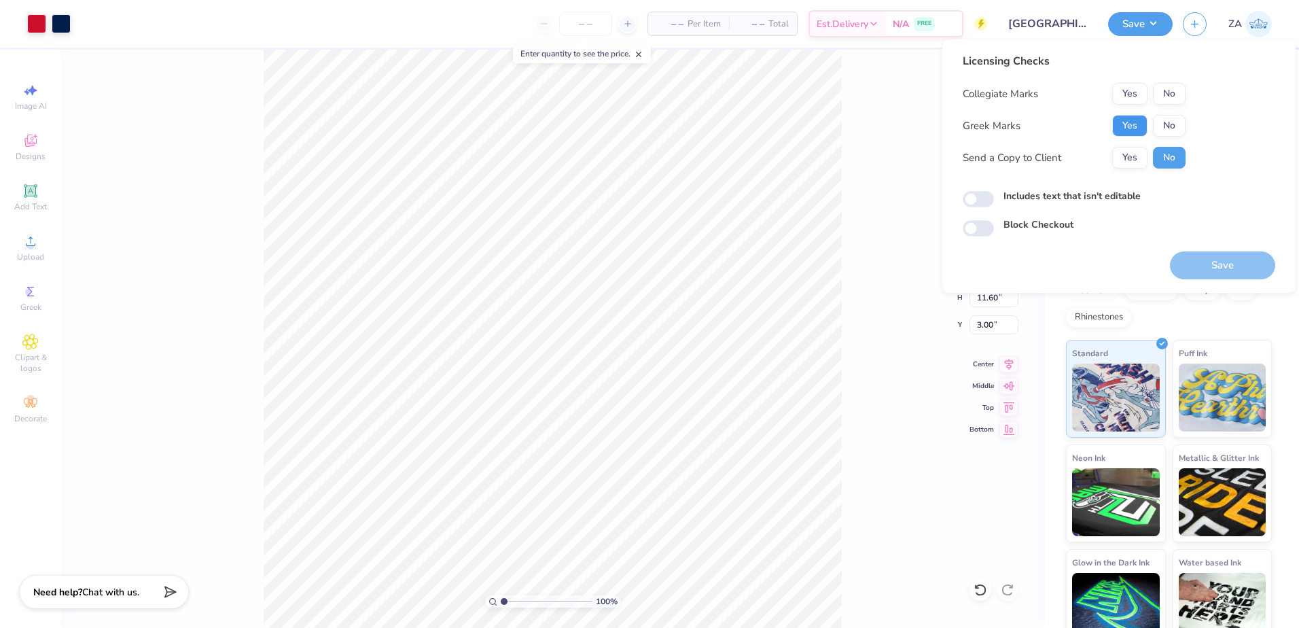
click at [1124, 128] on button "Yes" at bounding box center [1129, 126] width 35 height 22
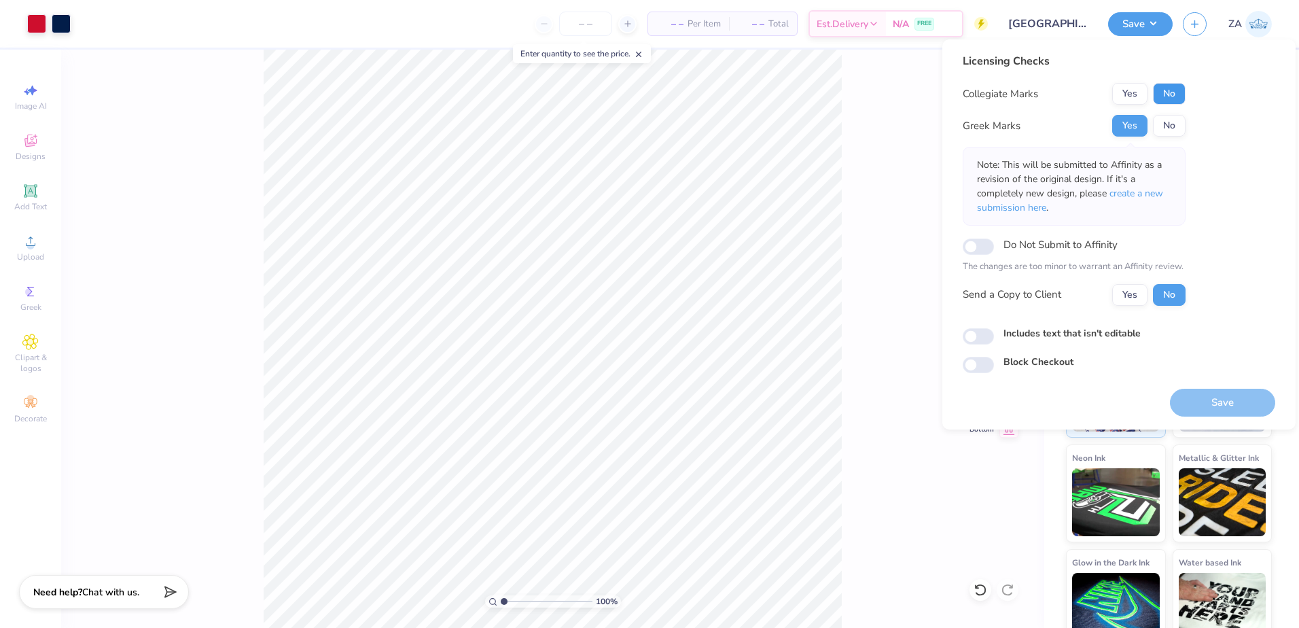
click at [1174, 94] on button "No" at bounding box center [1169, 94] width 33 height 22
click at [1227, 402] on button "Save" at bounding box center [1222, 403] width 105 height 28
